Goal: Navigation & Orientation: Find specific page/section

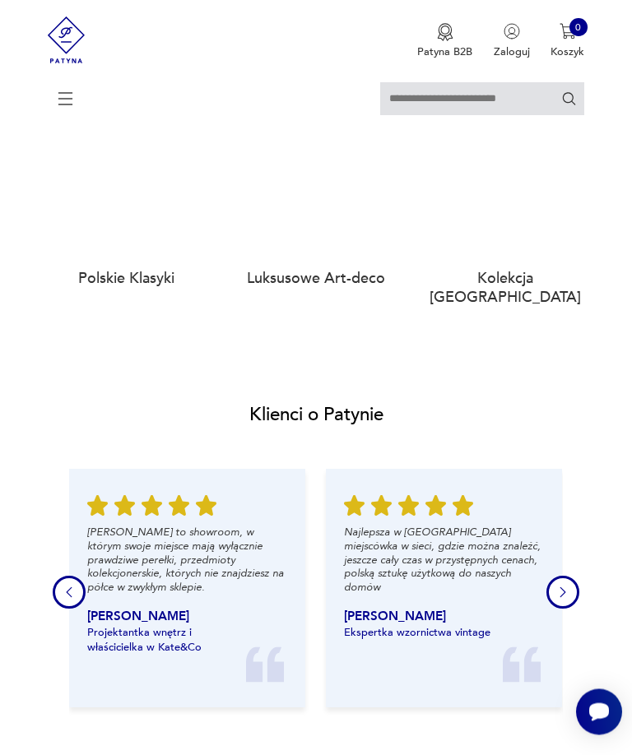
scroll to position [1395, 0]
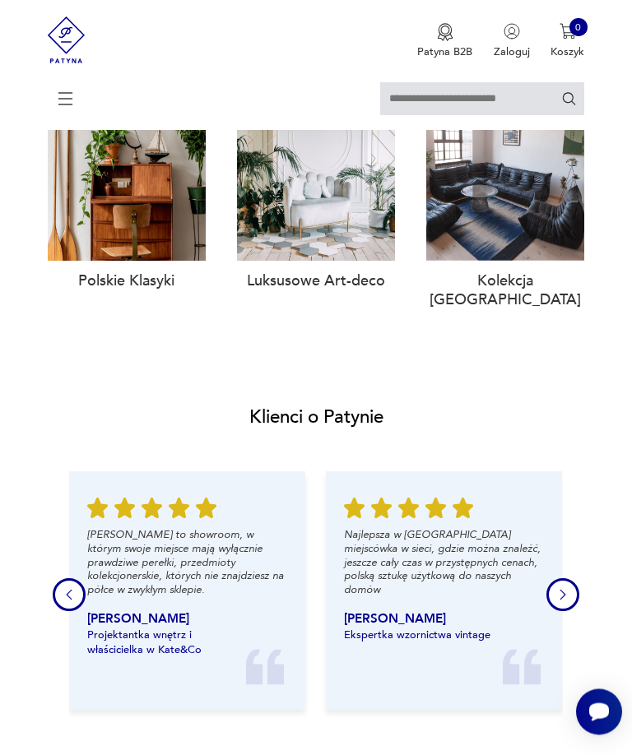
click at [137, 291] on h3 "Polskie Klasyki" at bounding box center [127, 281] width 159 height 19
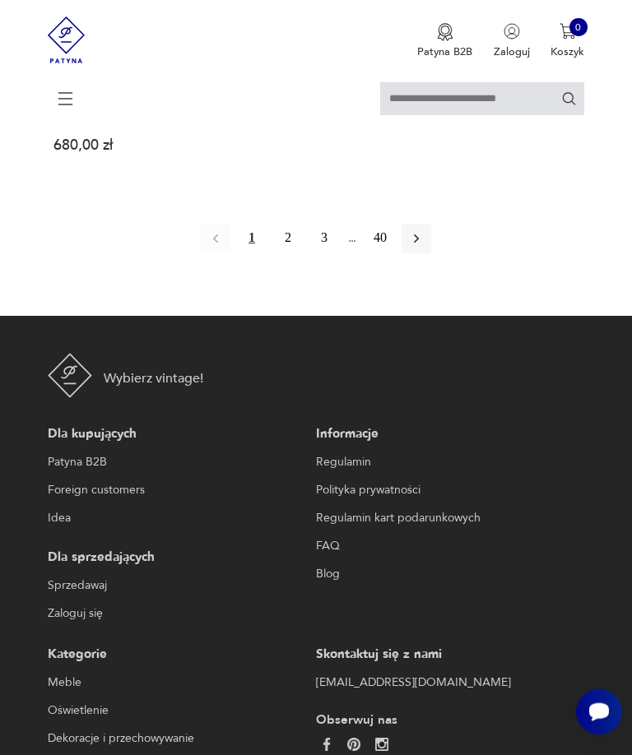
scroll to position [2006, 0]
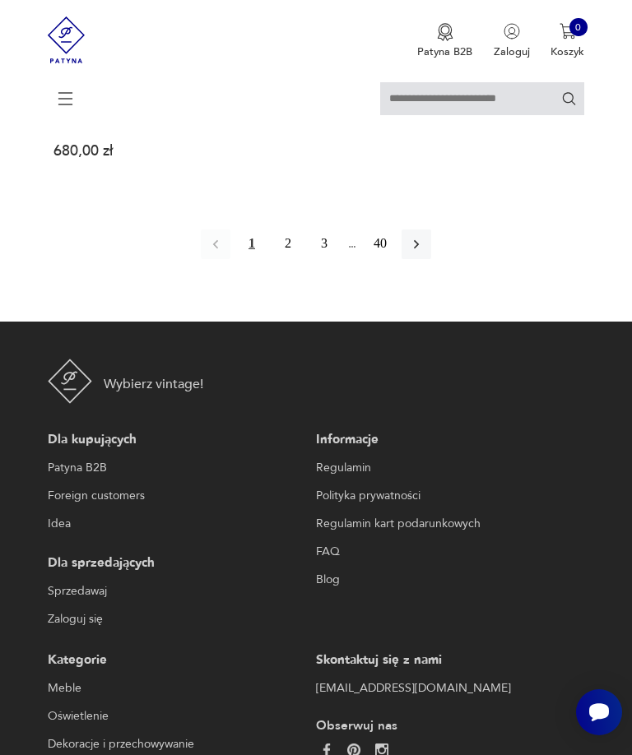
click at [291, 259] on button "2" at bounding box center [288, 244] width 30 height 30
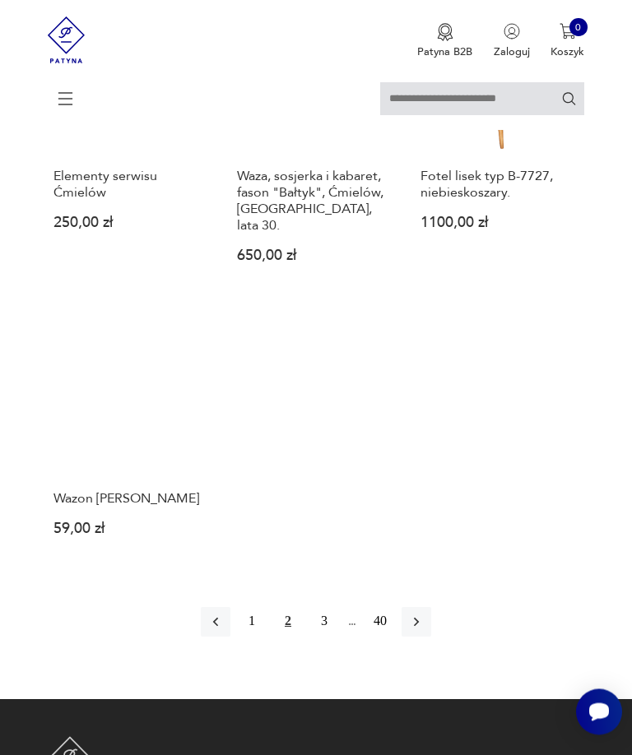
scroll to position [1579, 0]
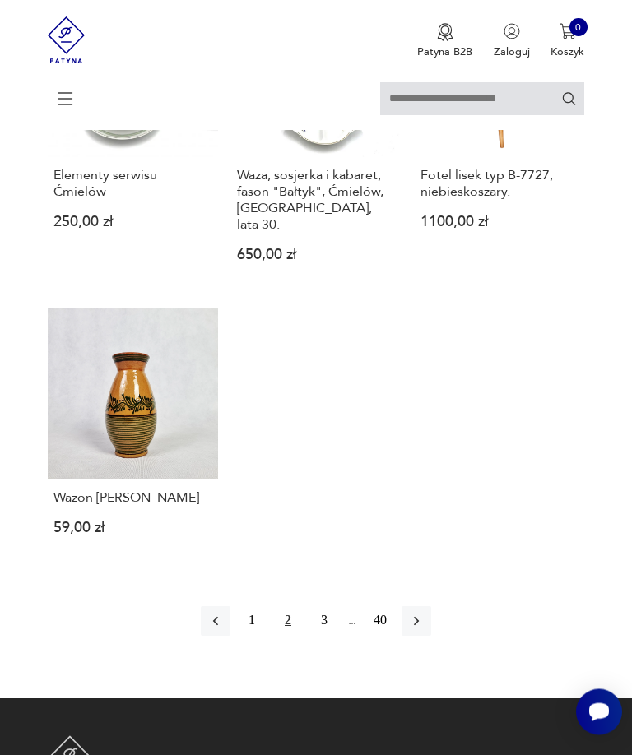
click at [336, 636] on button "3" at bounding box center [324, 622] width 30 height 30
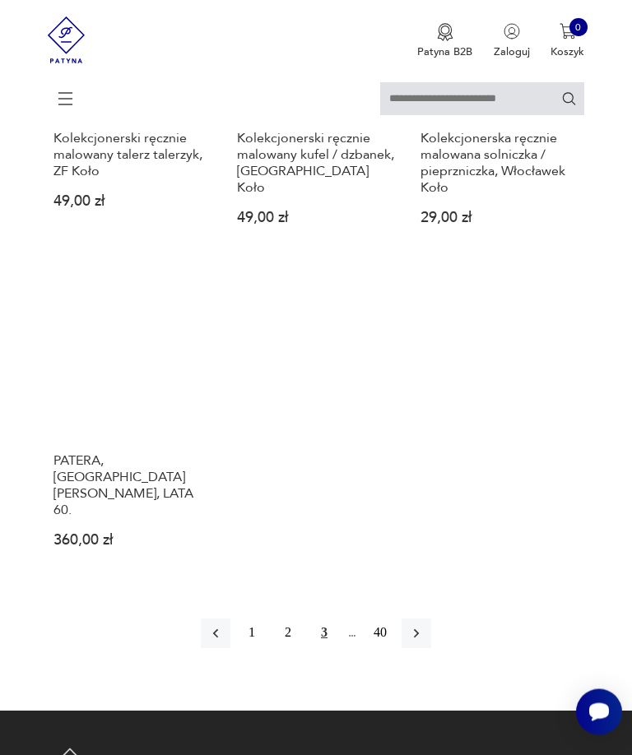
scroll to position [1674, 0]
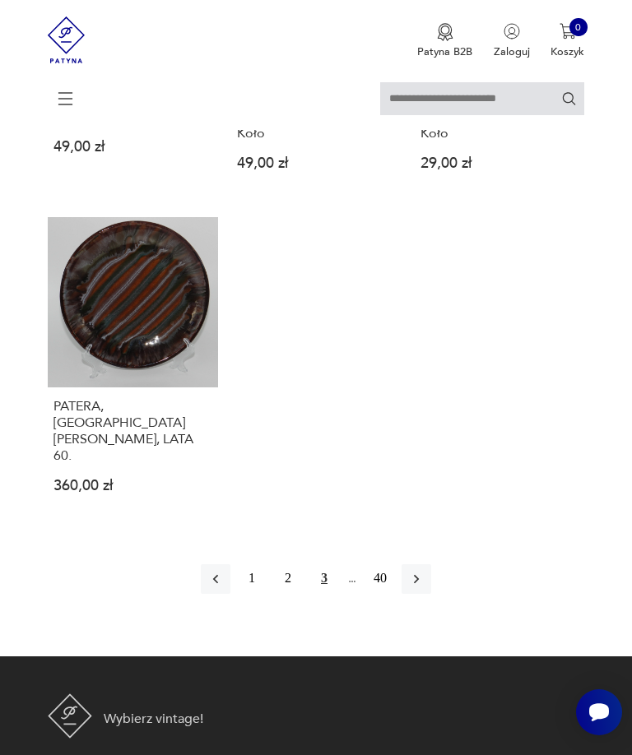
click at [431, 594] on button "button" at bounding box center [416, 579] width 30 height 30
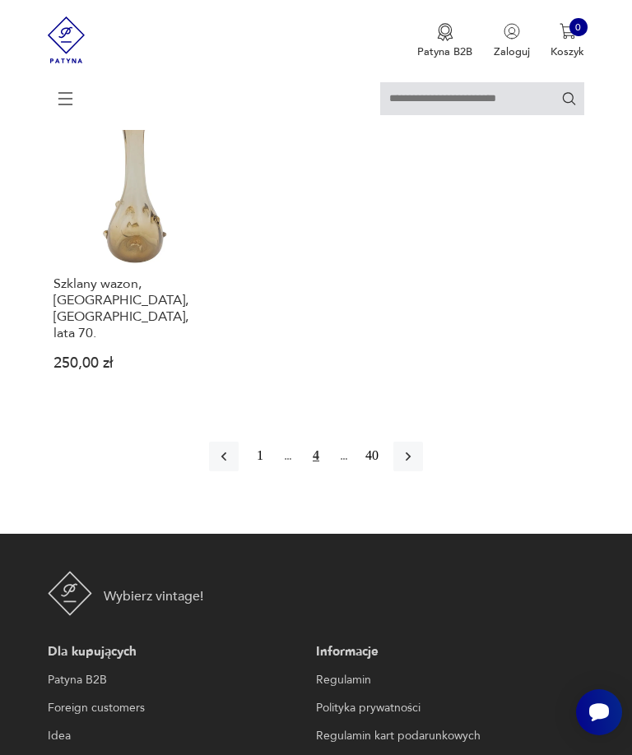
scroll to position [1877, 0]
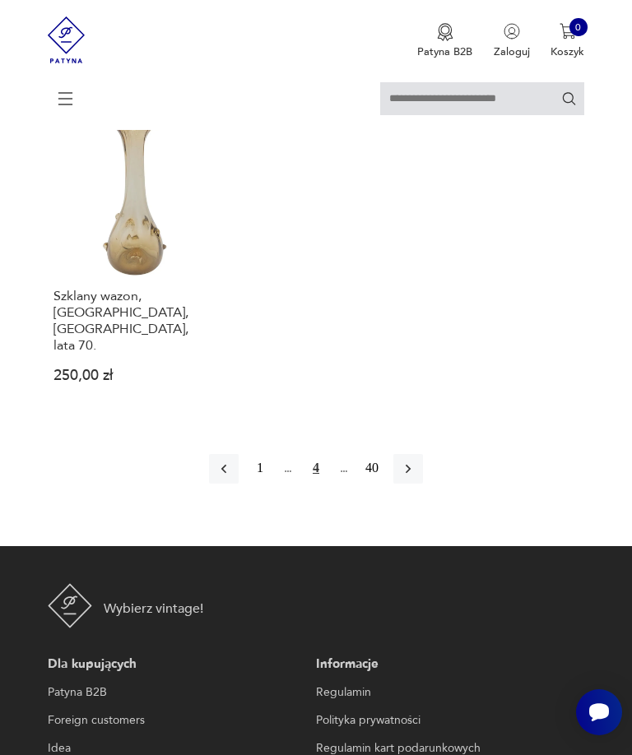
click at [423, 477] on button "button" at bounding box center [408, 469] width 30 height 30
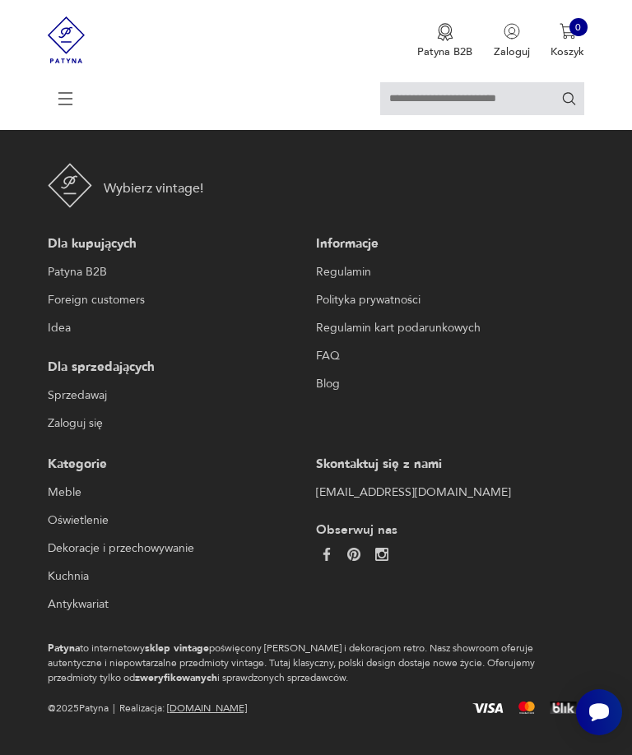
scroll to position [3, 0]
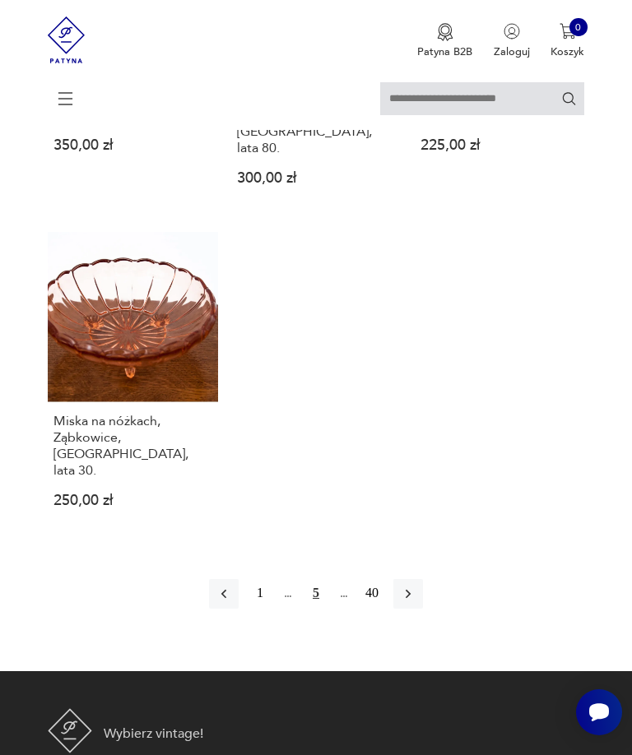
click at [416, 602] on icon "button" at bounding box center [408, 594] width 16 height 16
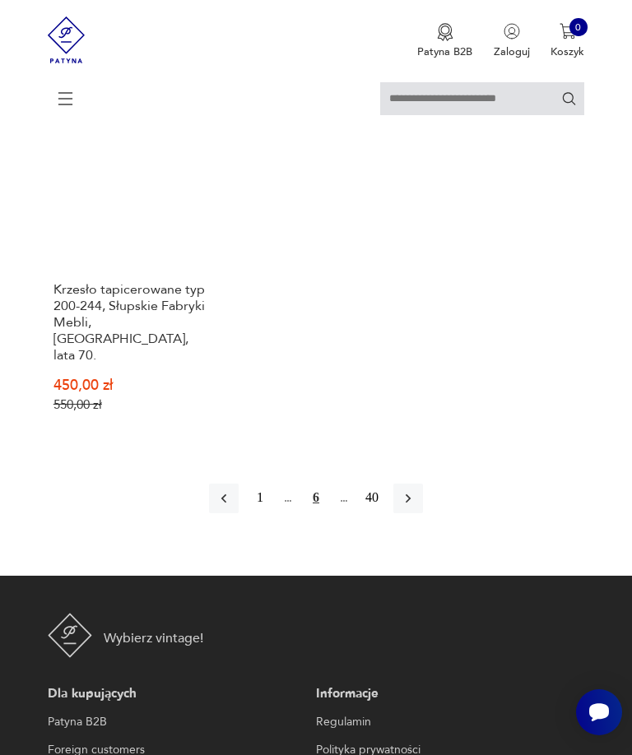
scroll to position [1872, 0]
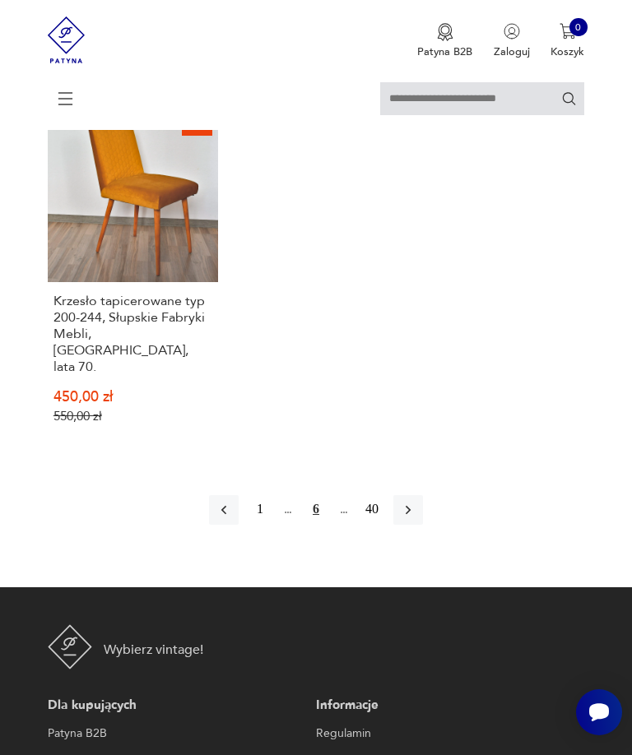
click at [416, 502] on icon "button" at bounding box center [408, 510] width 16 height 16
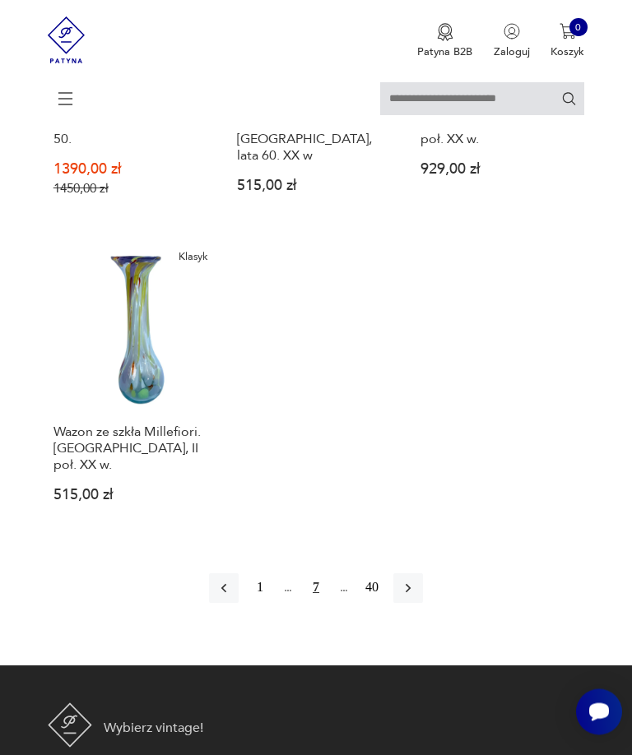
scroll to position [1767, 0]
click at [423, 603] on button "button" at bounding box center [408, 588] width 30 height 30
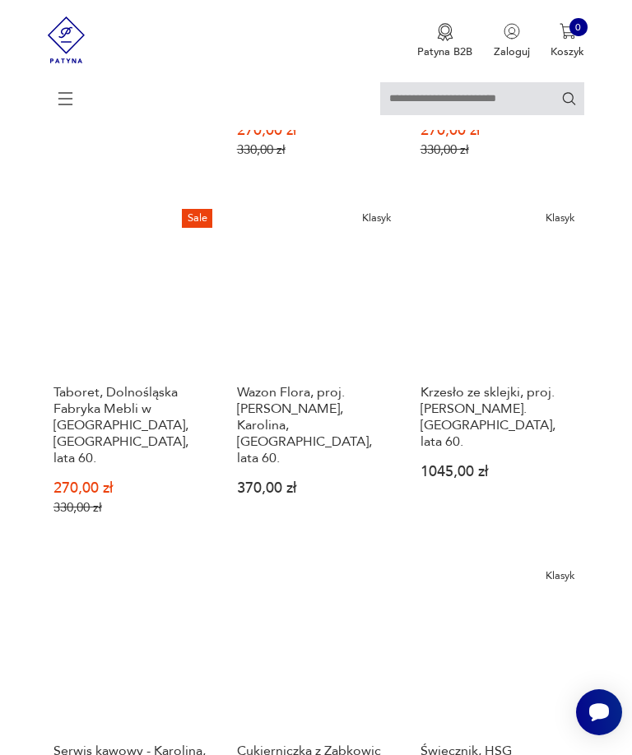
scroll to position [497, 0]
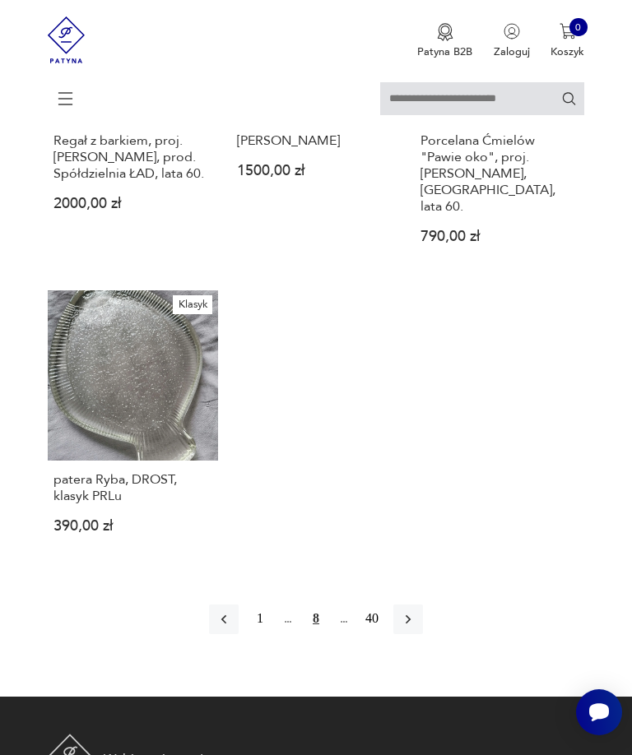
click at [423, 634] on button "button" at bounding box center [408, 619] width 30 height 30
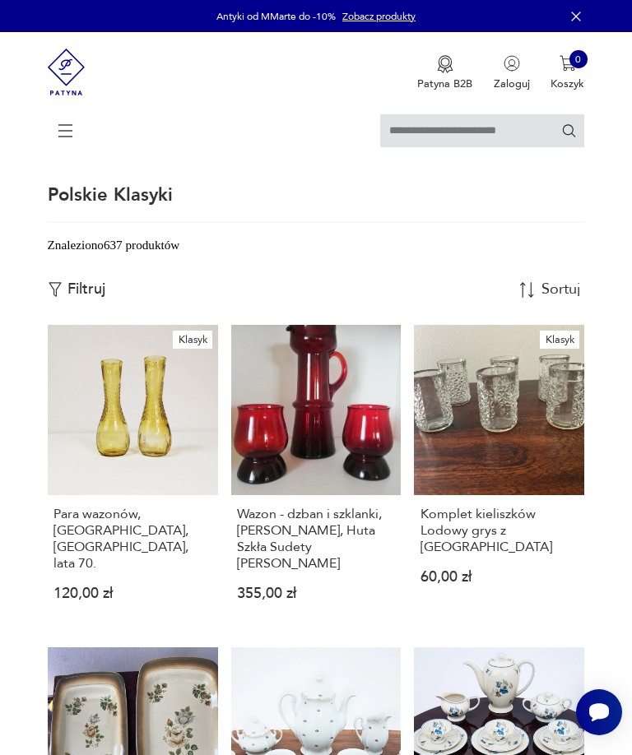
click at [76, 135] on icon at bounding box center [66, 131] width 58 height 58
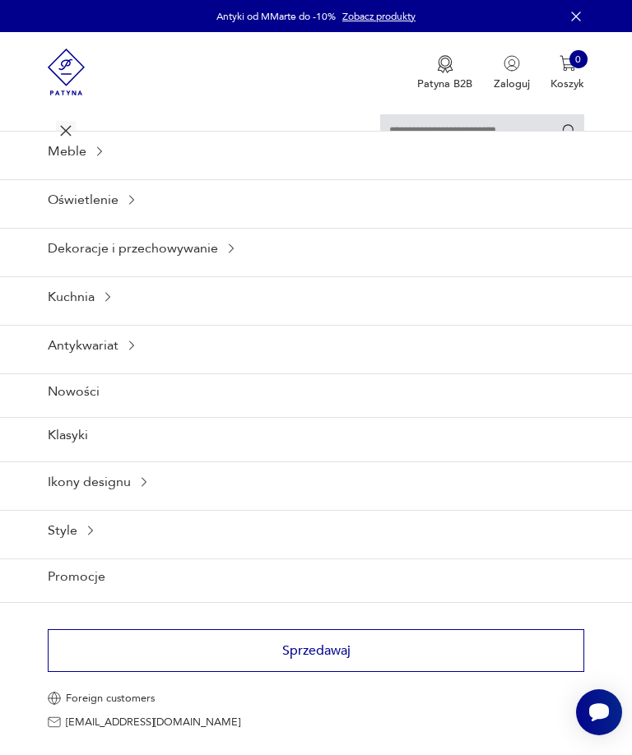
click at [135, 502] on div "Ikony designu" at bounding box center [316, 481] width 632 height 40
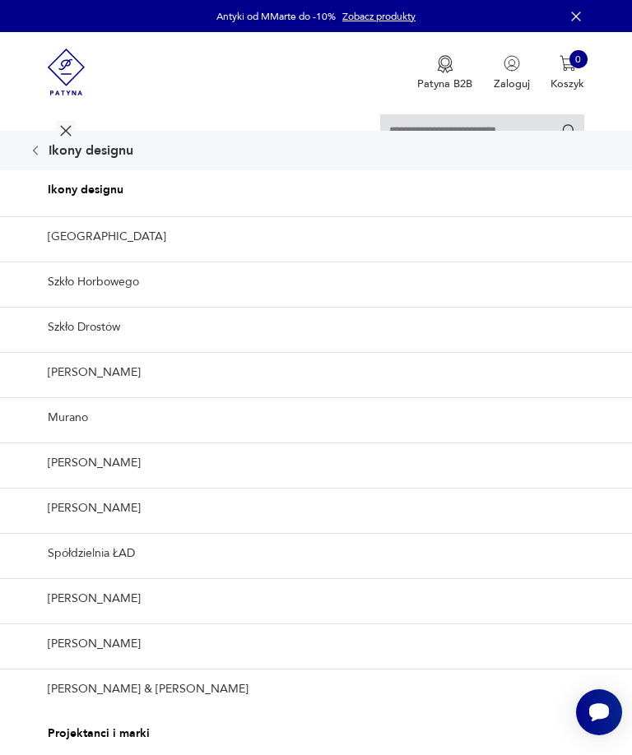
click at [104, 347] on link "Szkło Drostów" at bounding box center [316, 327] width 632 height 40
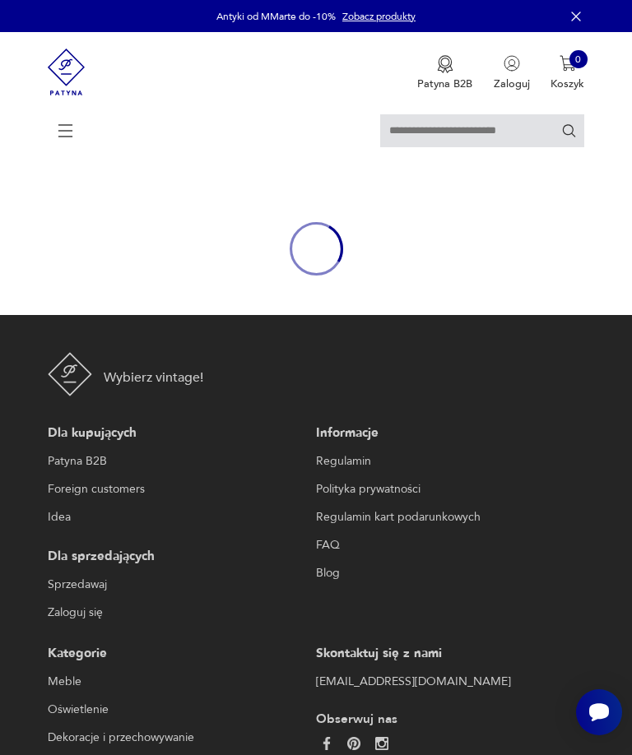
type input "*****"
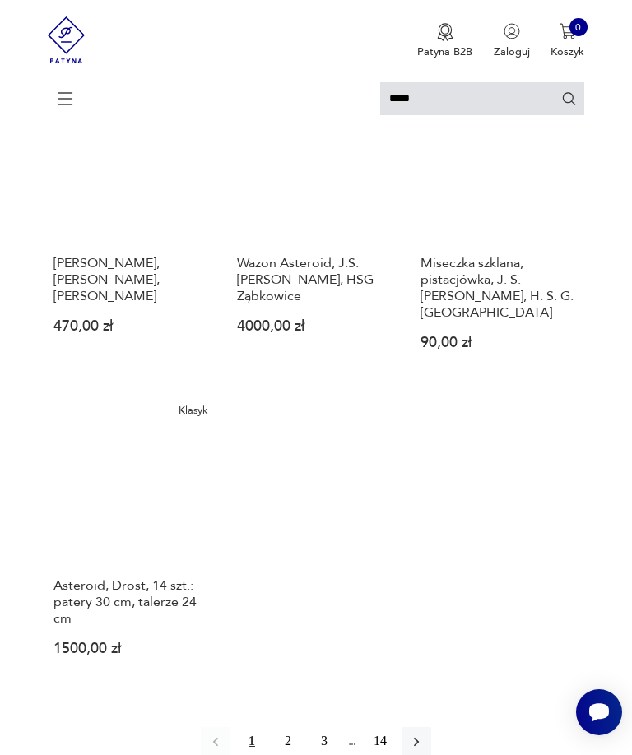
scroll to position [1586, 0]
